Goal: Task Accomplishment & Management: Use online tool/utility

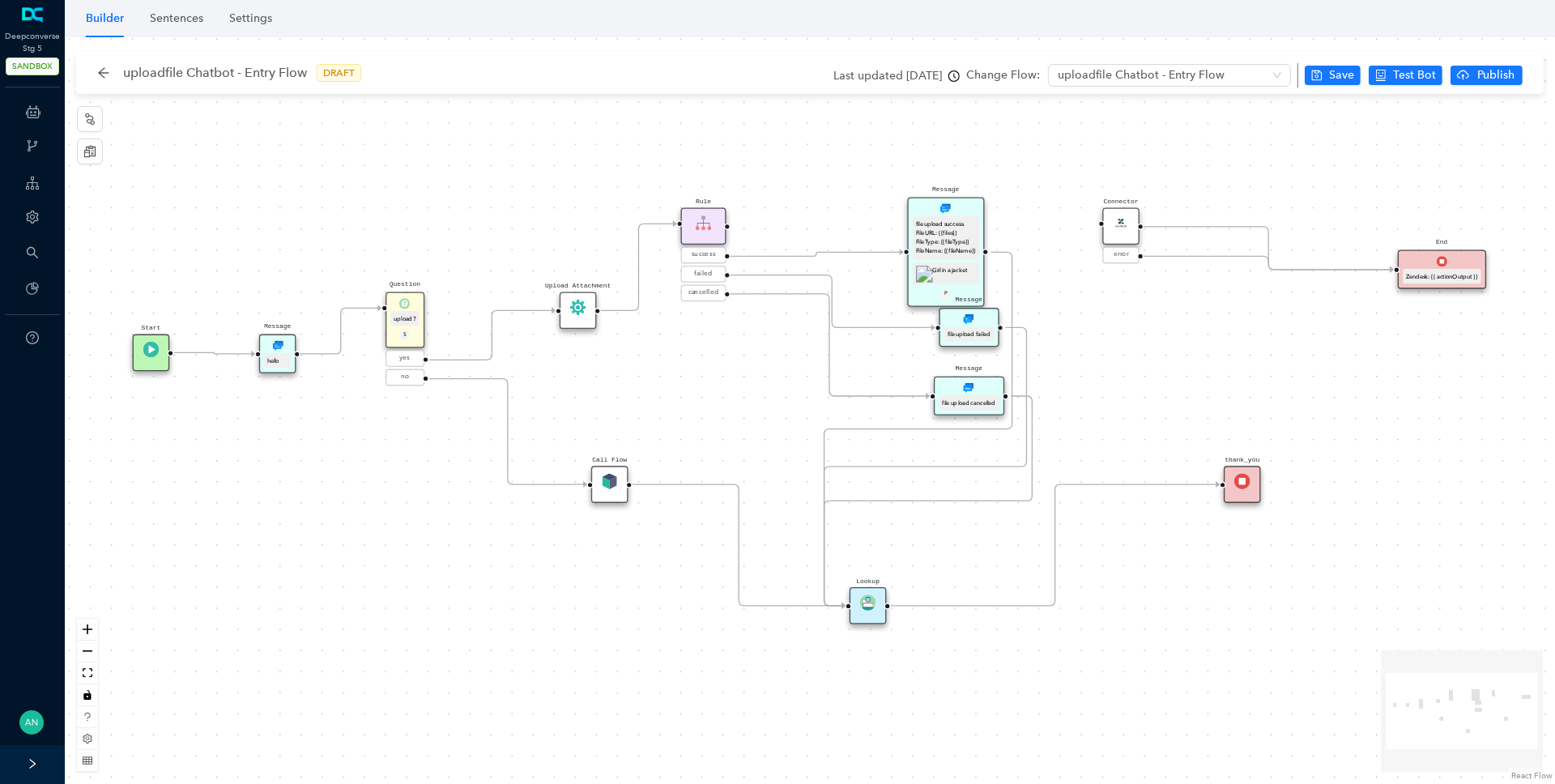
click at [960, 230] on div "file upload success. File URL: {{files}} File Type: {{fileType}} File Name: {{f…" at bounding box center [946, 237] width 60 height 37
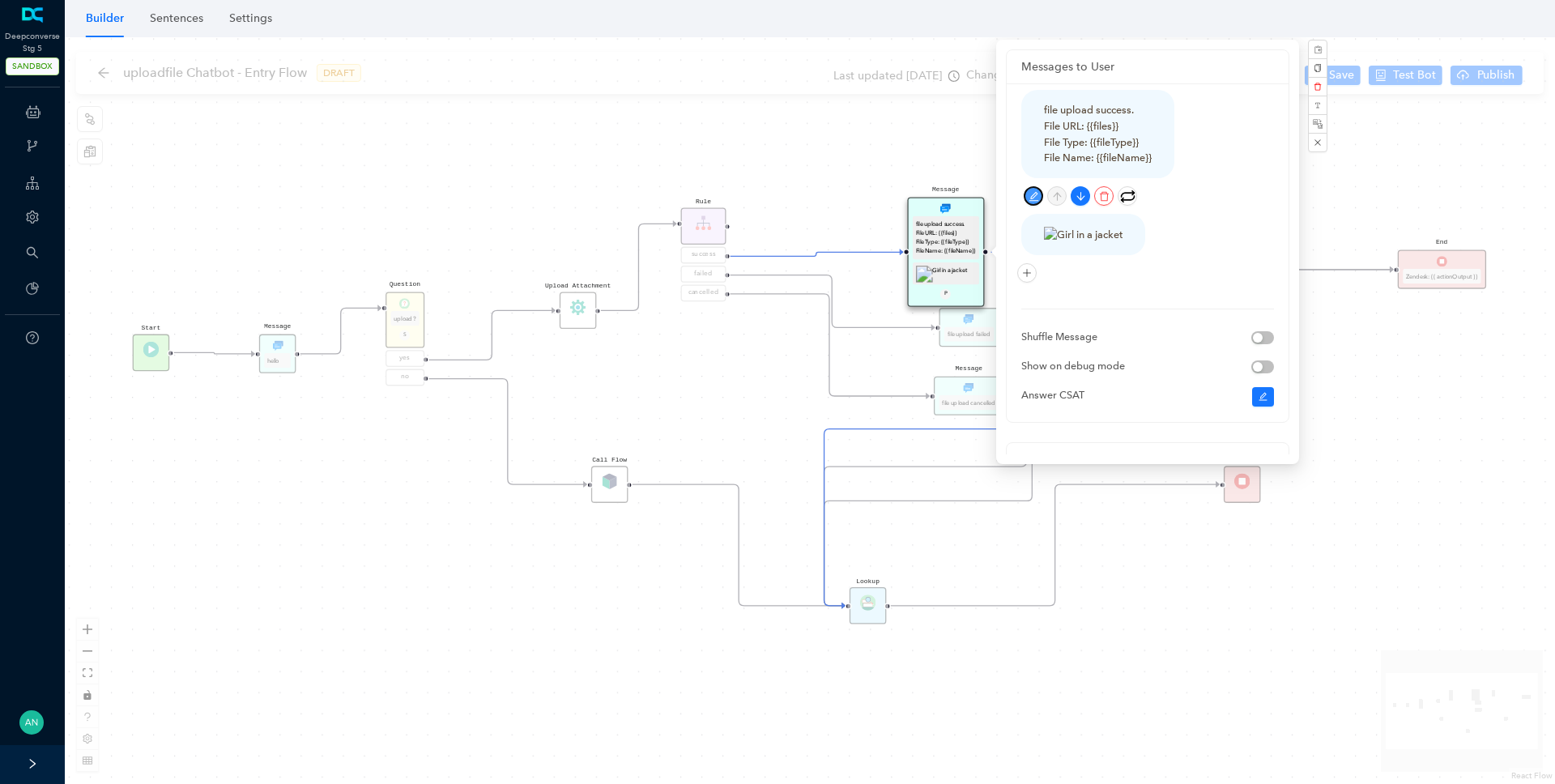
click at [1032, 192] on icon "edit" at bounding box center [1033, 196] width 11 height 11
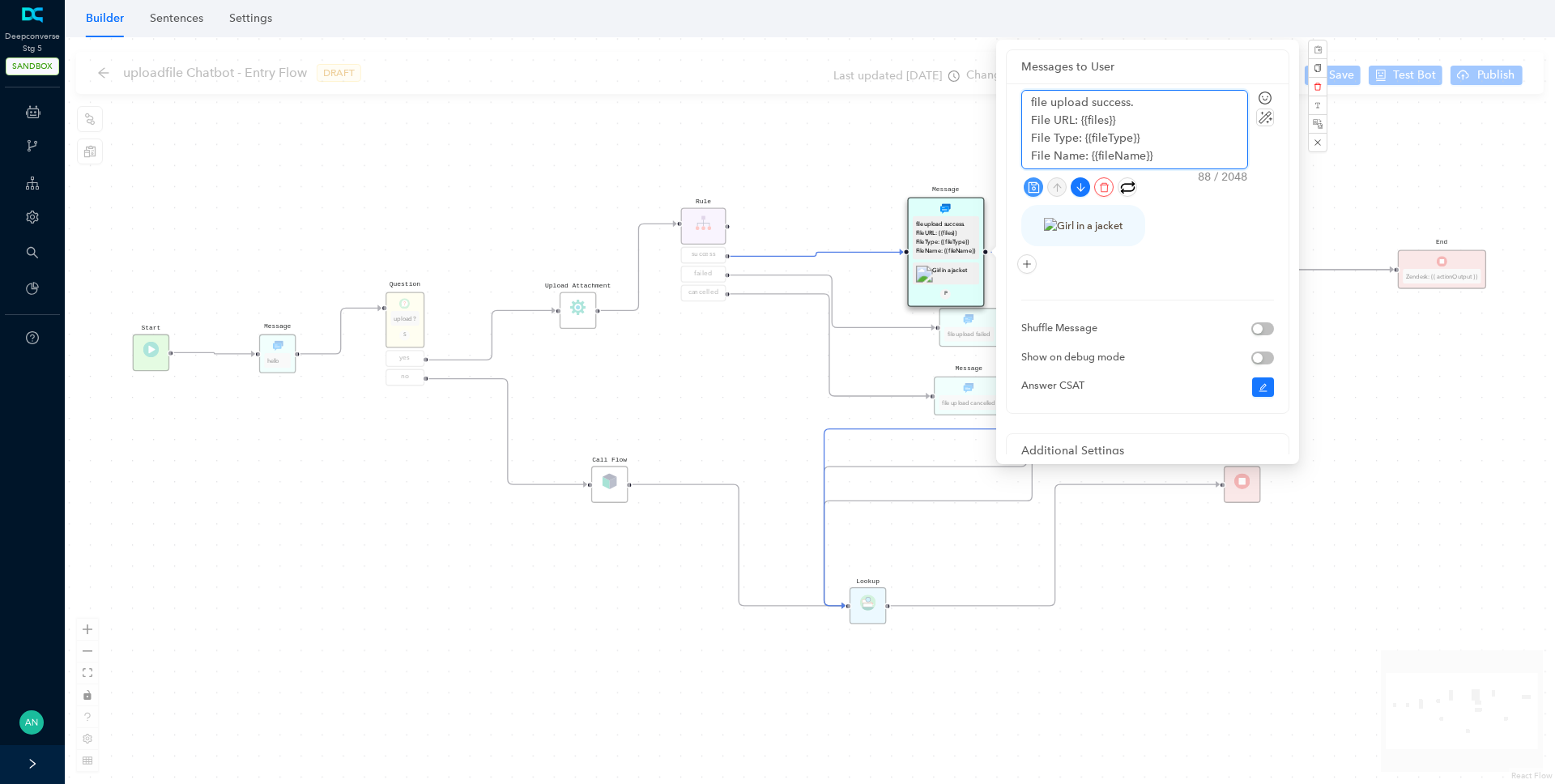
click at [1163, 157] on textarea "file upload success. File URL: {{files}} File Type: {{fileType}} File Name: {{f…" at bounding box center [1135, 130] width 226 height 78
drag, startPoint x: 1179, startPoint y: 153, endPoint x: 1001, endPoint y: 99, distance: 186.0
click at [1001, 99] on div "Messages to User file upload success. File URL: {{files}} File Type: {{fileType…" at bounding box center [1147, 252] width 303 height 425
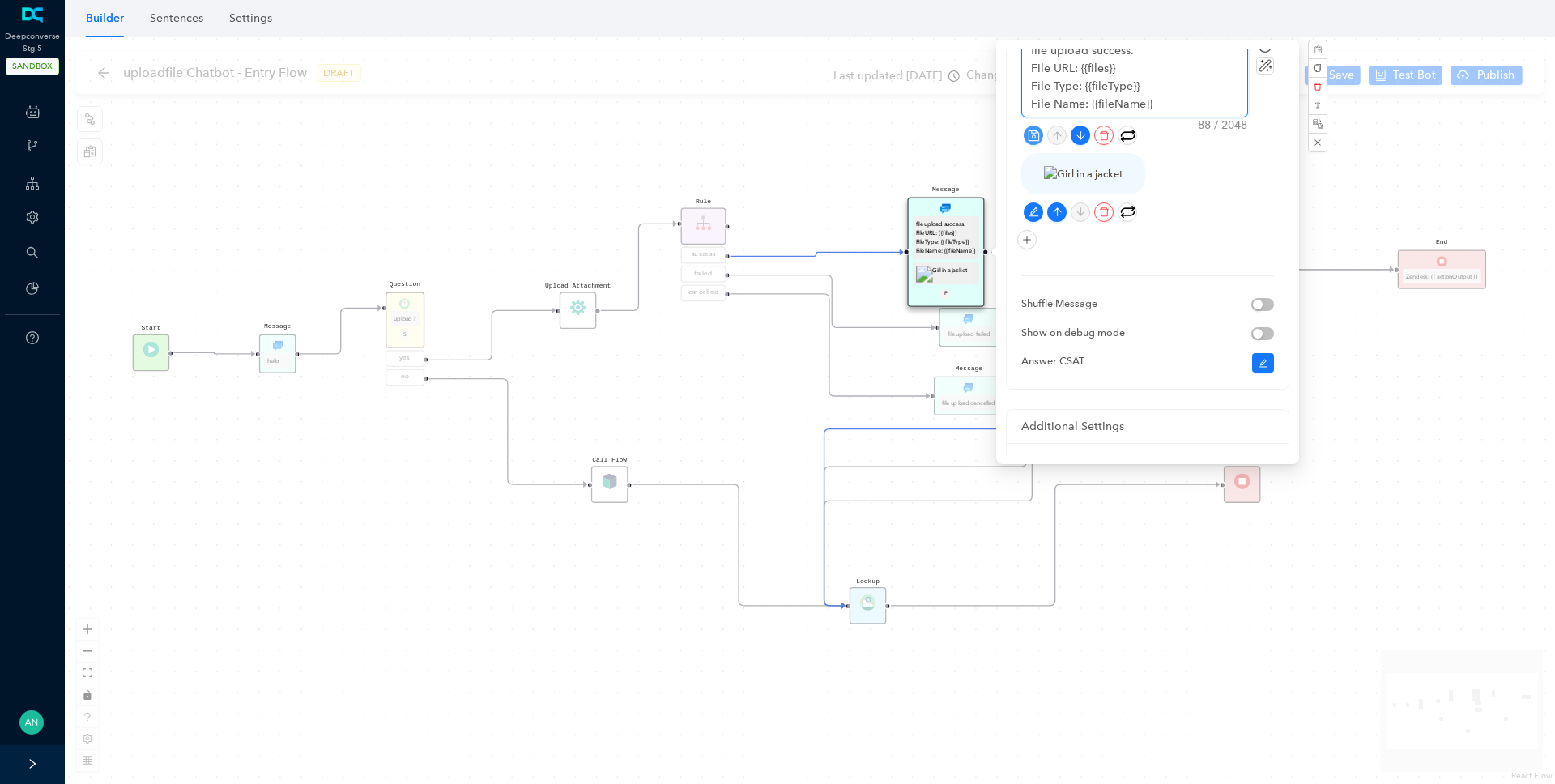
scroll to position [238, 0]
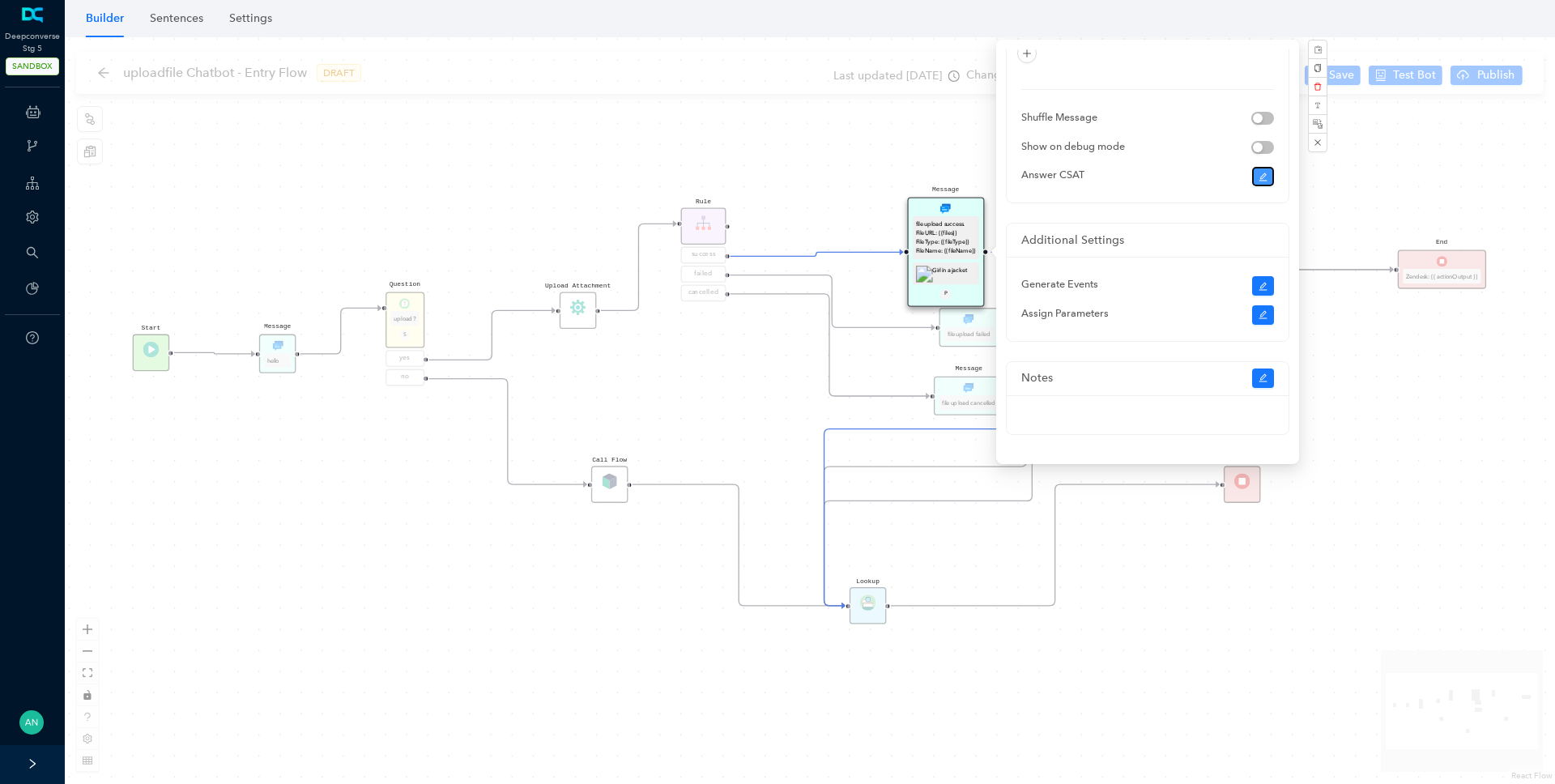
click at [1265, 179] on icon "edit" at bounding box center [1264, 177] width 10 height 10
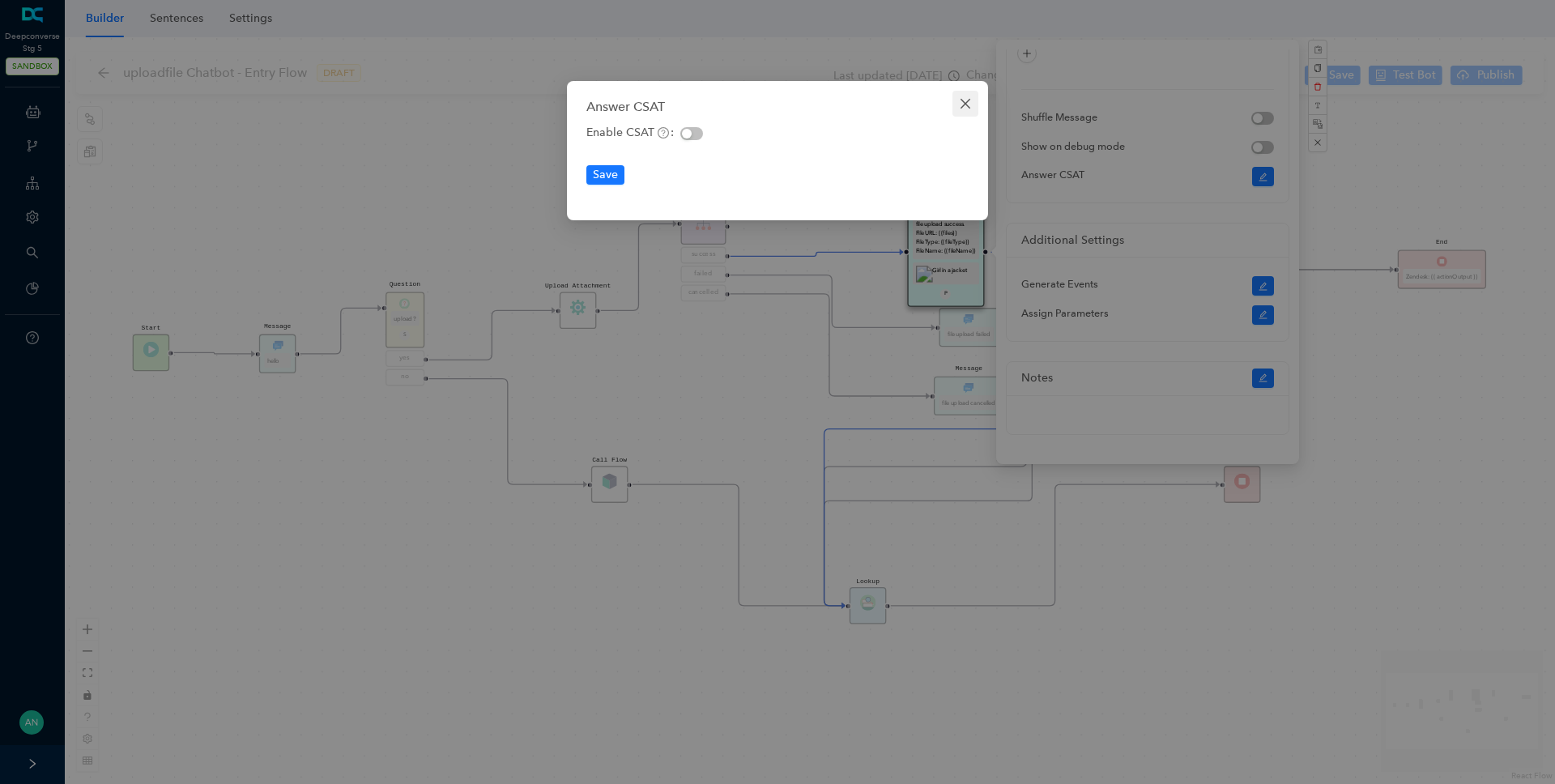
click at [963, 99] on icon "close" at bounding box center [965, 104] width 13 height 13
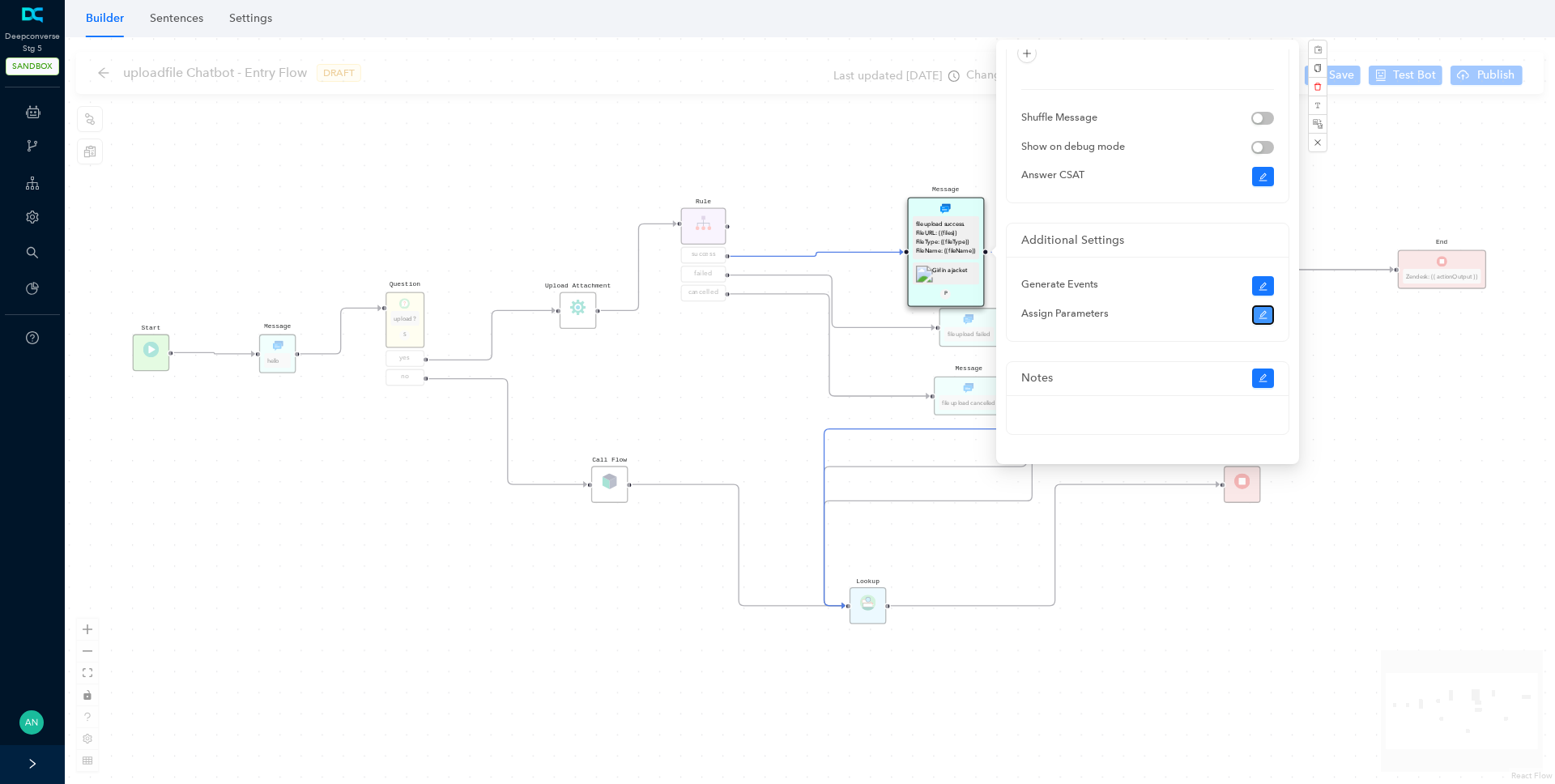
click at [1266, 305] on button "button" at bounding box center [1264, 315] width 23 height 20
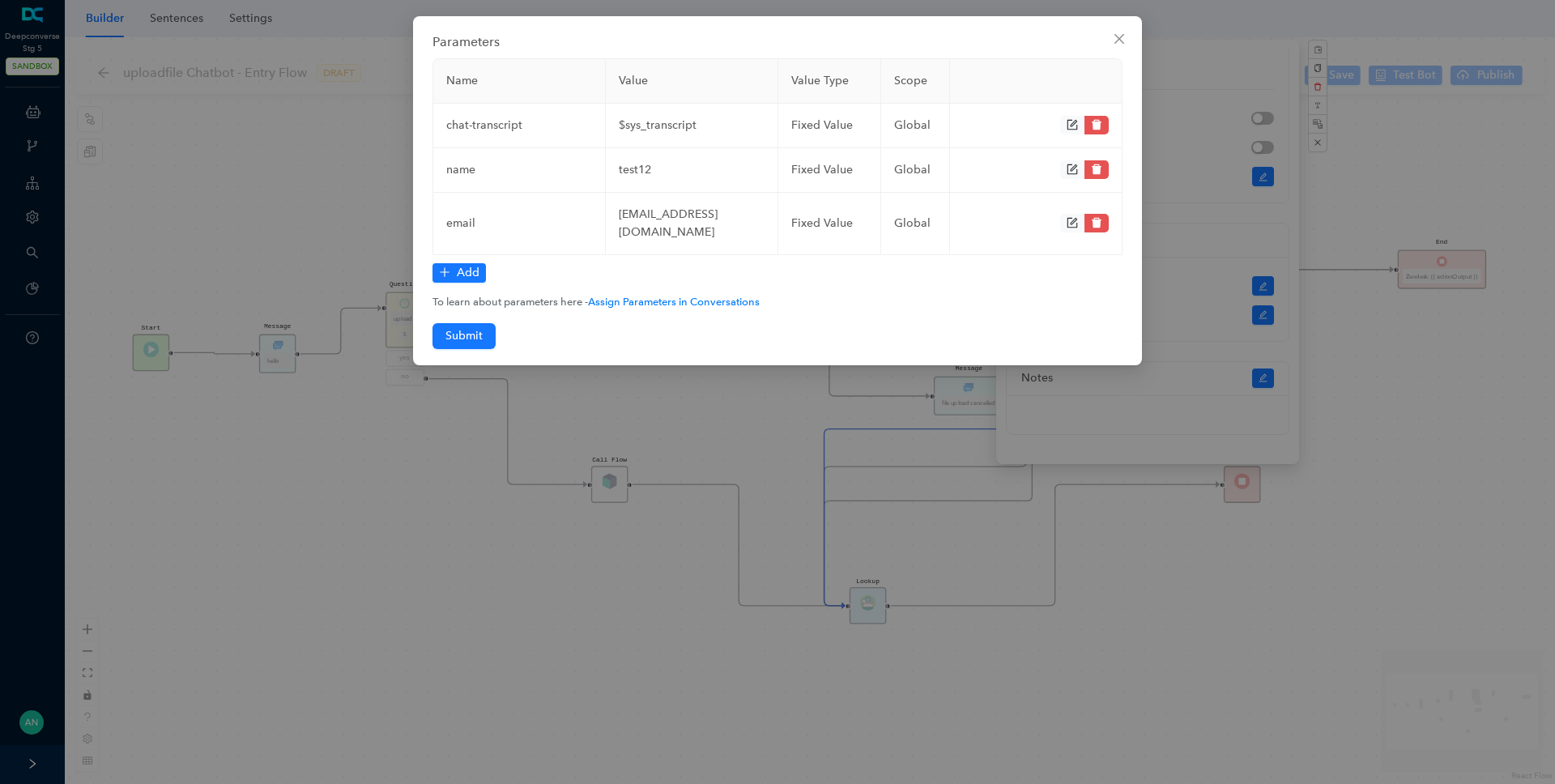
click at [1120, 43] on icon "close" at bounding box center [1120, 39] width 13 height 13
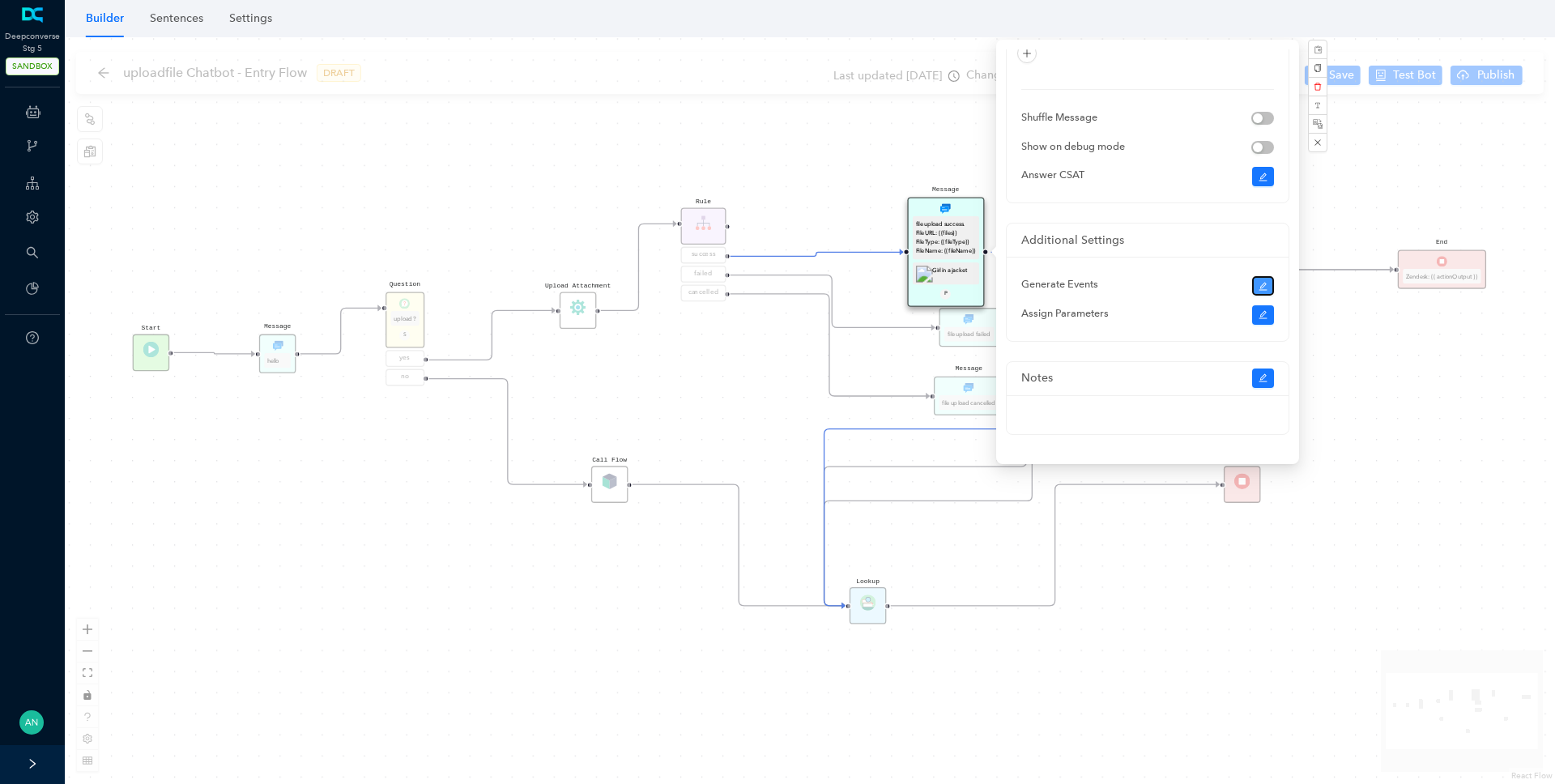
click at [1253, 281] on button "button" at bounding box center [1264, 286] width 23 height 20
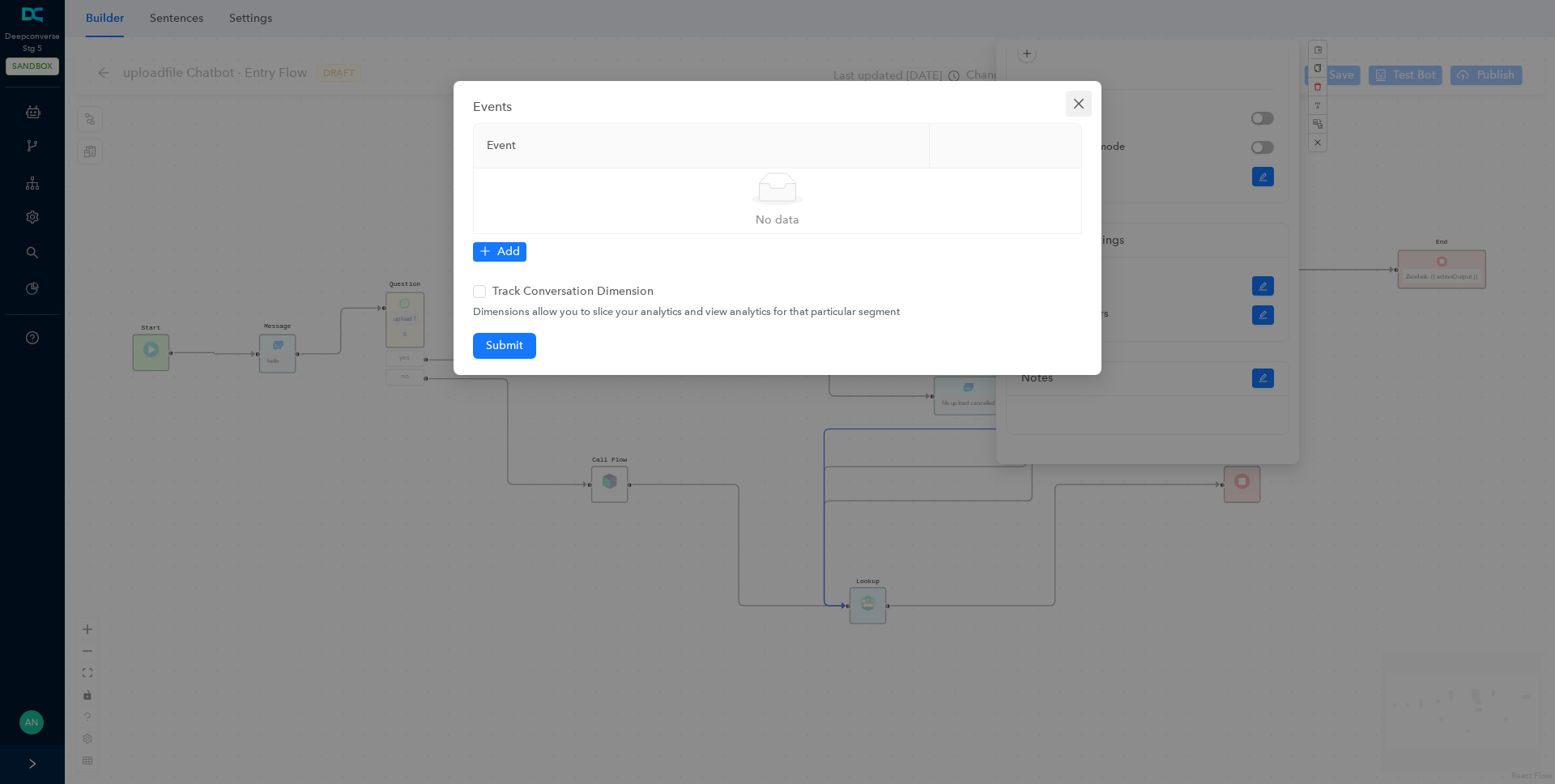
click at [1088, 105] on span "Close" at bounding box center [1079, 104] width 26 height 13
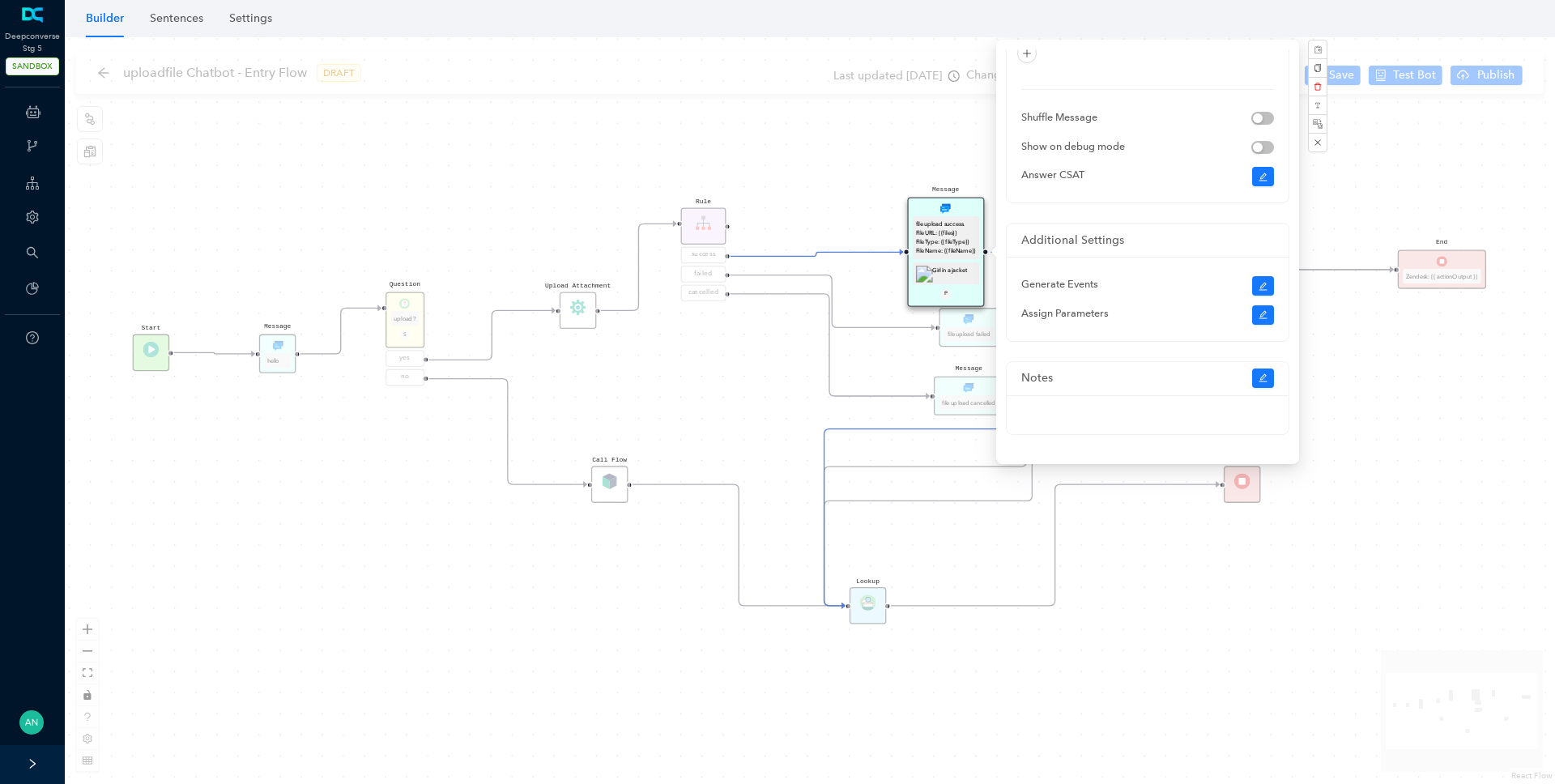
click at [1058, 139] on div "Show on debug mode" at bounding box center [1148, 147] width 253 height 16
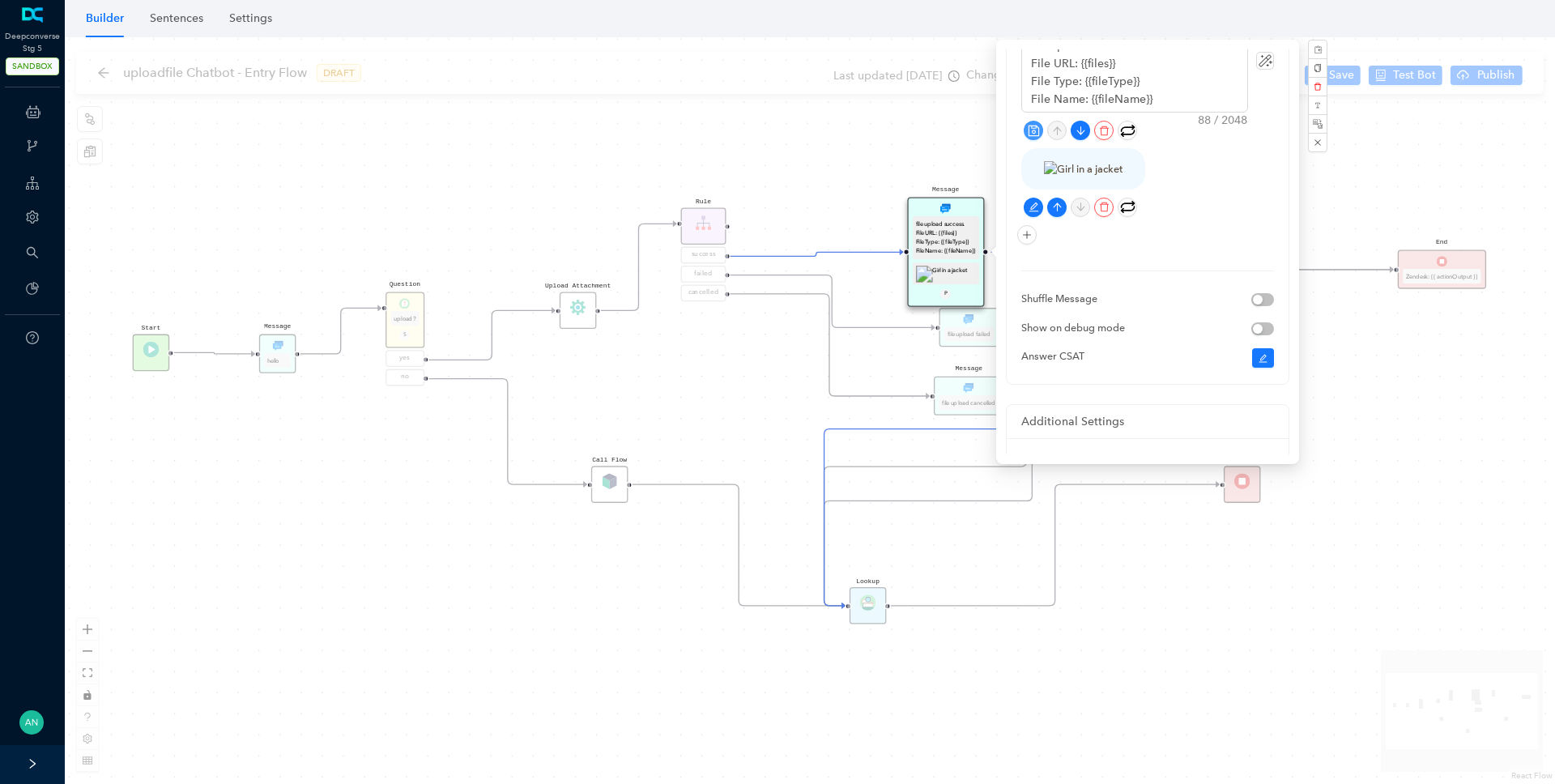
scroll to position [0, 0]
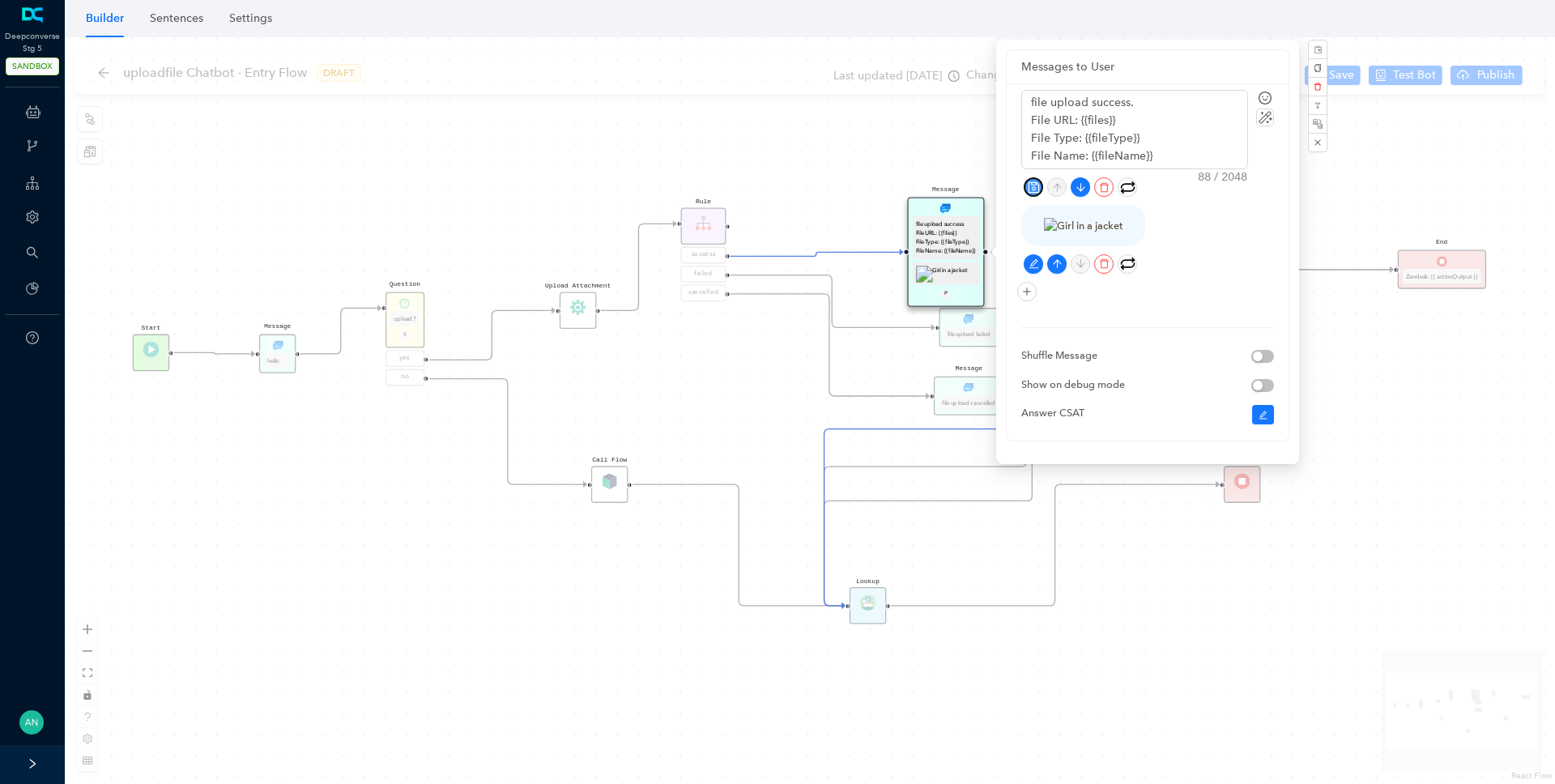
click at [1028, 182] on icon "save" at bounding box center [1033, 186] width 11 height 11
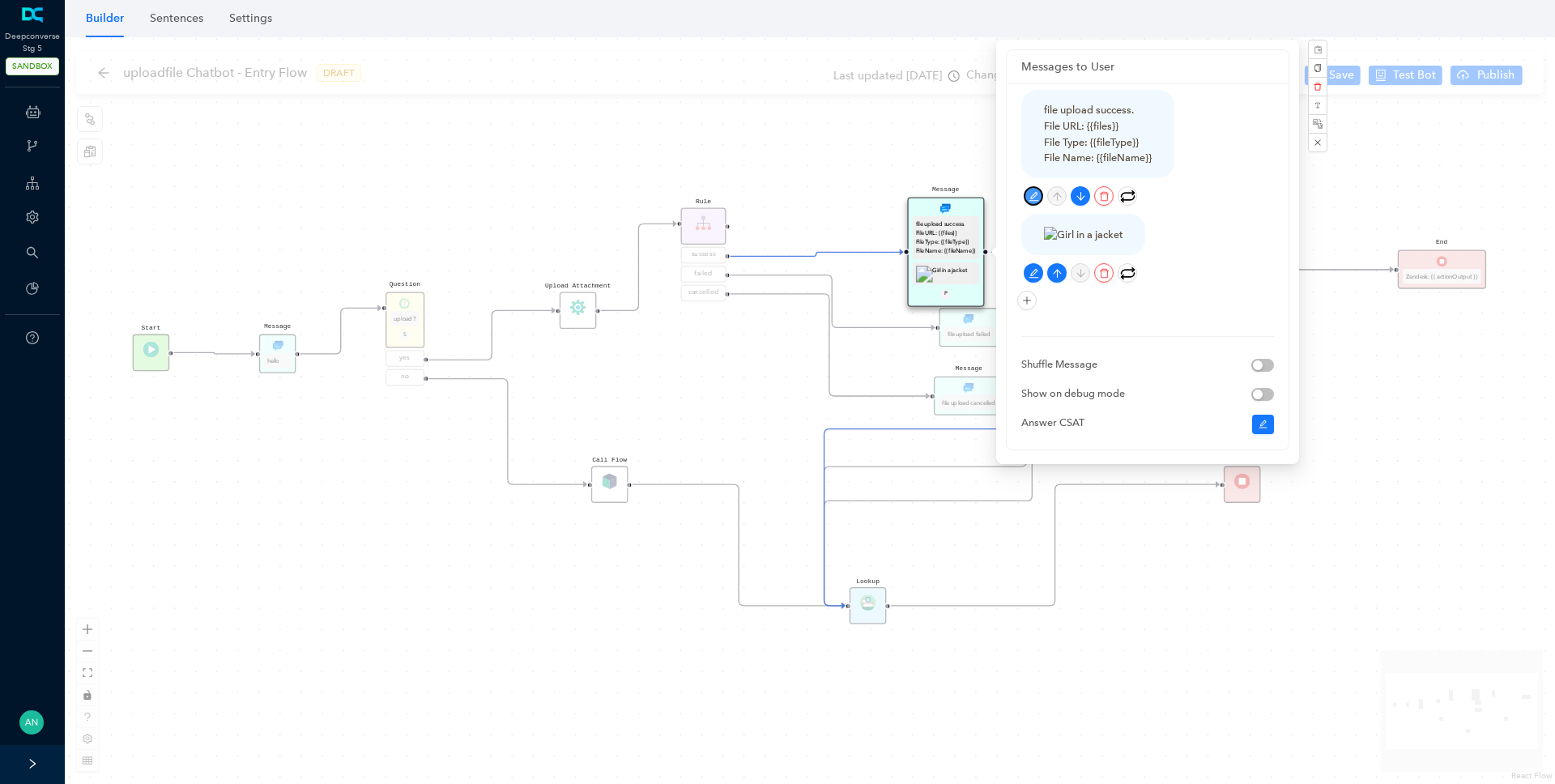
click at [1029, 193] on icon "edit" at bounding box center [1033, 196] width 11 height 11
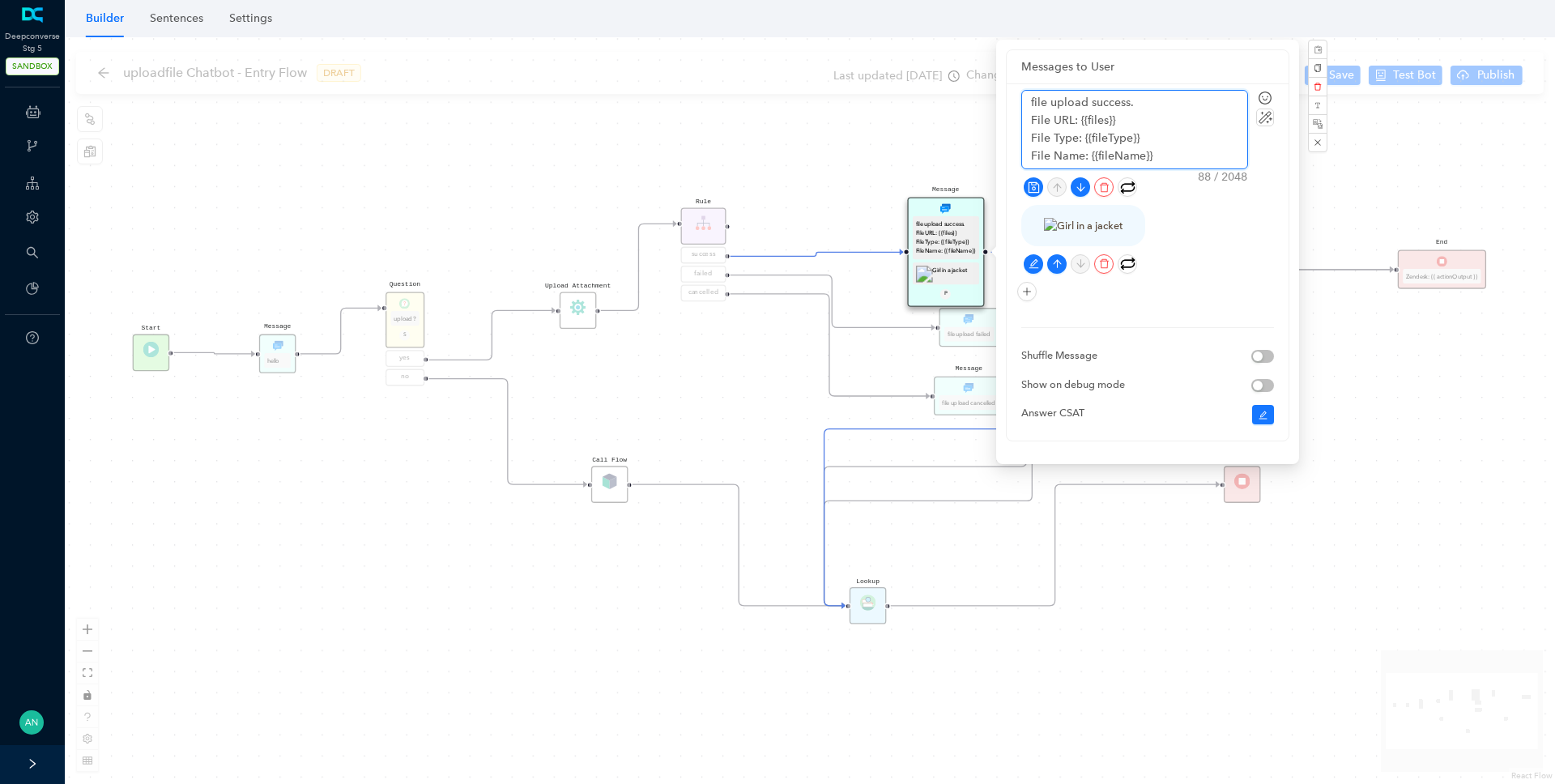
click at [1088, 155] on textarea "file upload success. File URL: {{files}} File Type: {{fileType}} File Name: {{f…" at bounding box center [1135, 130] width 226 height 78
click at [1184, 152] on textarea "file upload success. File URL: {{files}} File Type: {{fileType}} File Name: {{f…" at bounding box center [1135, 130] width 226 height 78
drag, startPoint x: 1188, startPoint y: 155, endPoint x: 1019, endPoint y: 129, distance: 171.0
click at [1019, 129] on div "file upload success. File URL: {{files}} File Type: {{fileType}} File Name: {{f…" at bounding box center [1148, 262] width 282 height 358
